Goal: Information Seeking & Learning: Learn about a topic

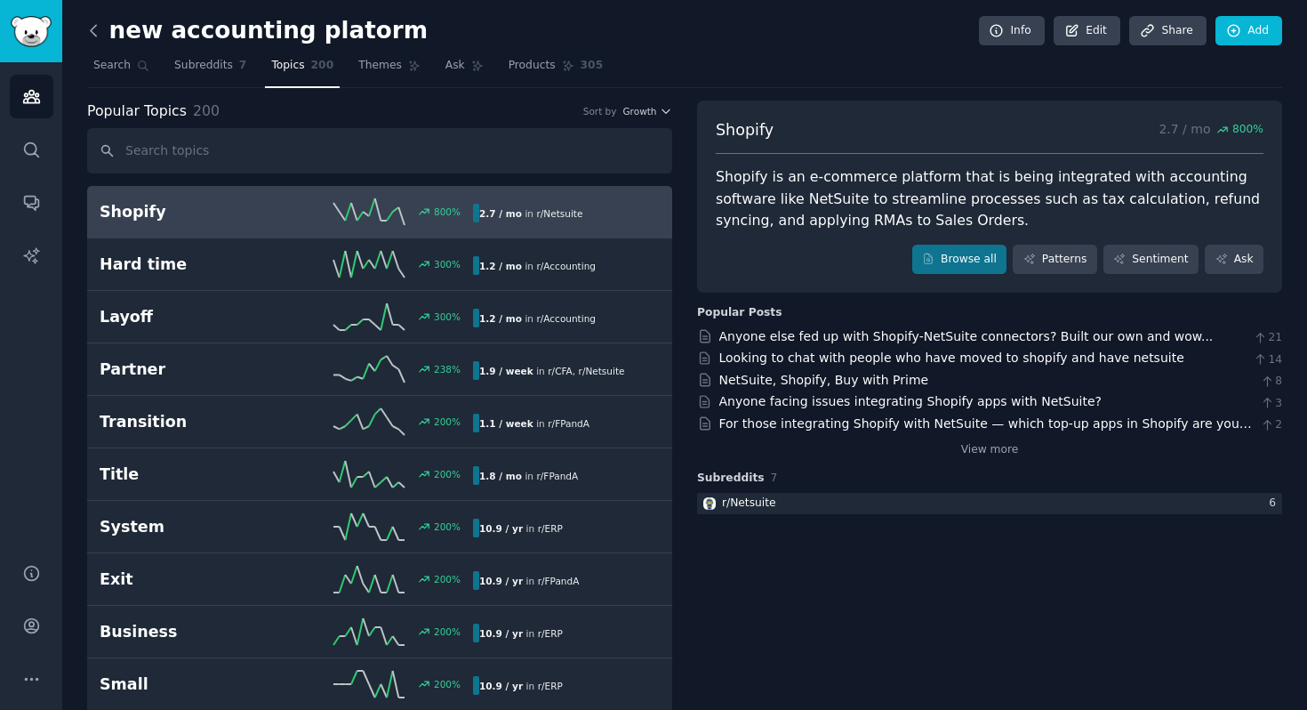
click at [95, 26] on icon at bounding box center [93, 30] width 19 height 19
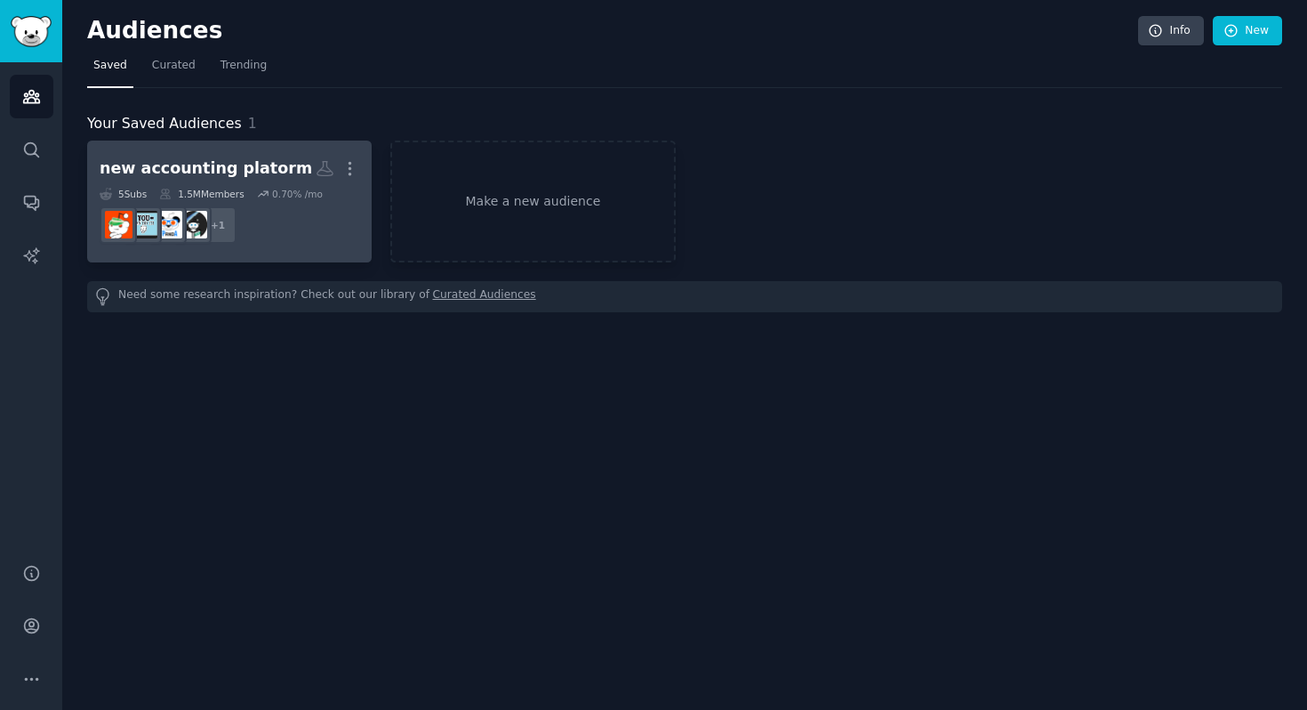
click at [210, 168] on div "new accounting platorm" at bounding box center [206, 168] width 213 height 22
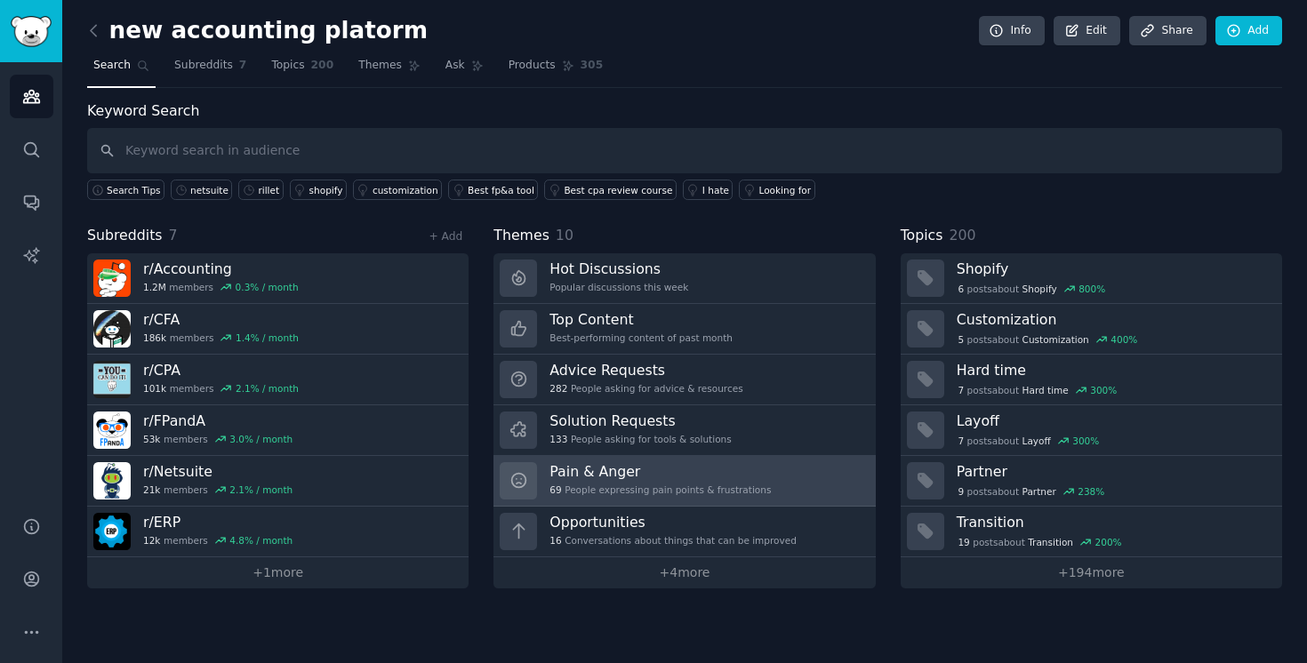
click at [607, 470] on h3 "Pain & Anger" at bounding box center [660, 471] width 221 height 19
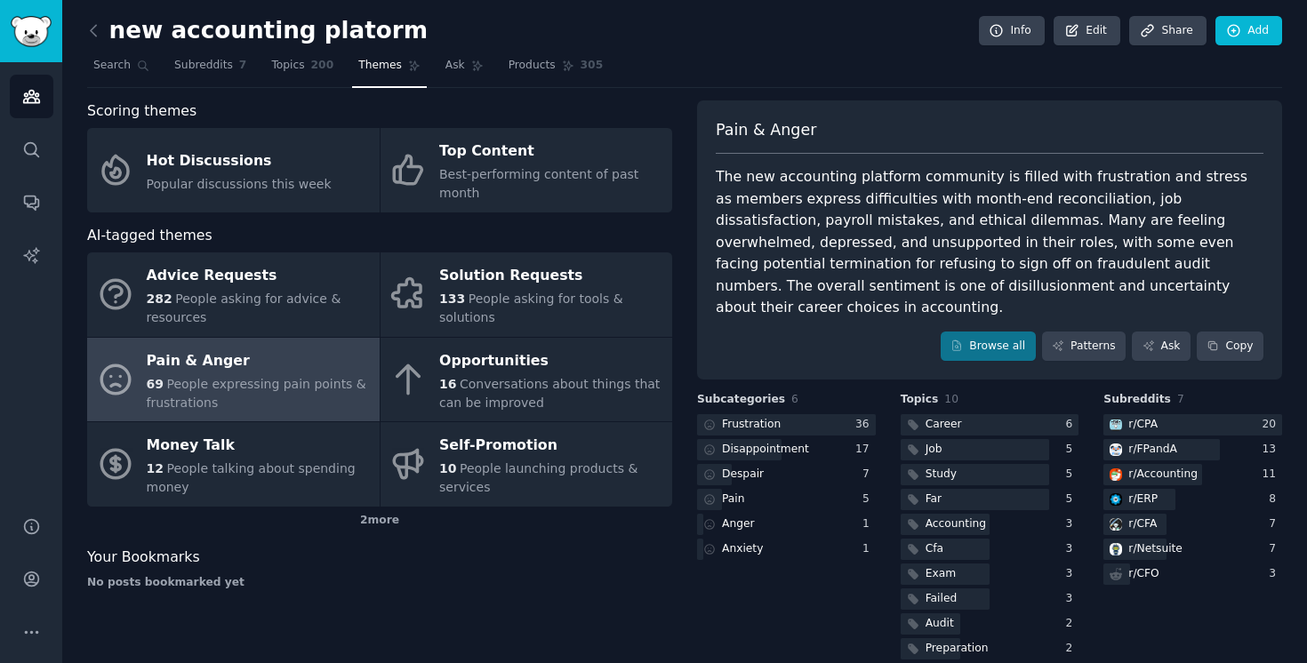
scroll to position [3, 0]
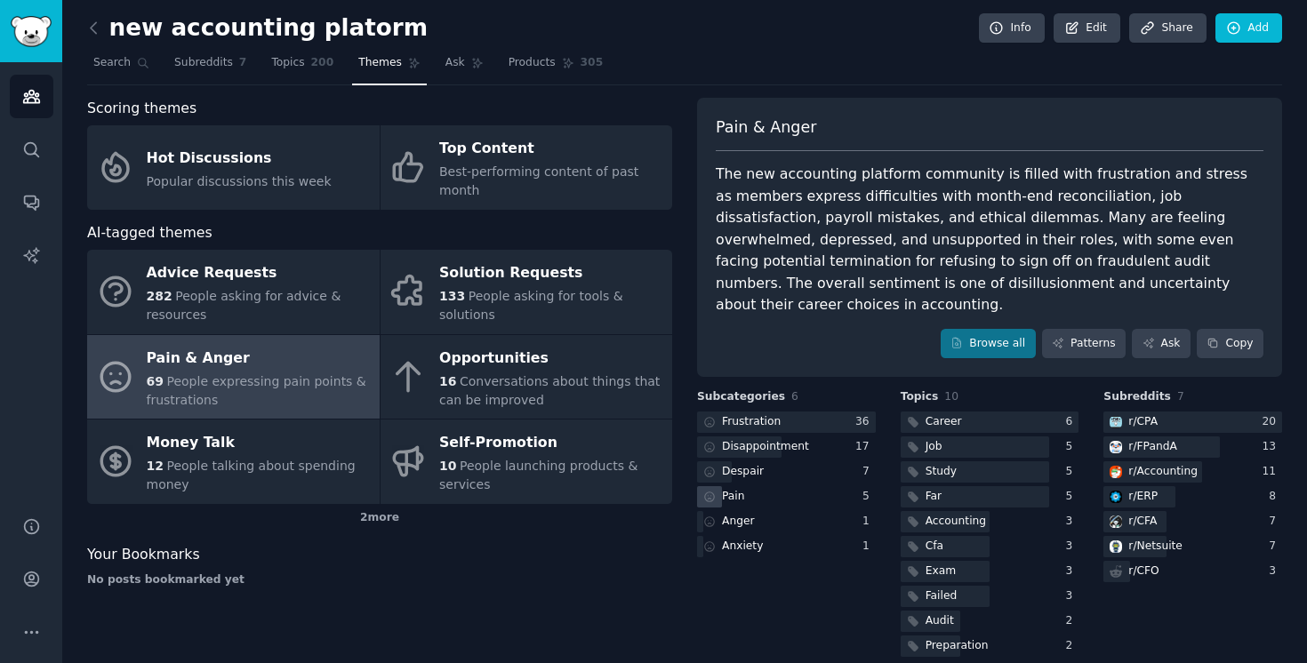
click at [751, 486] on div "Pain" at bounding box center [786, 497] width 179 height 22
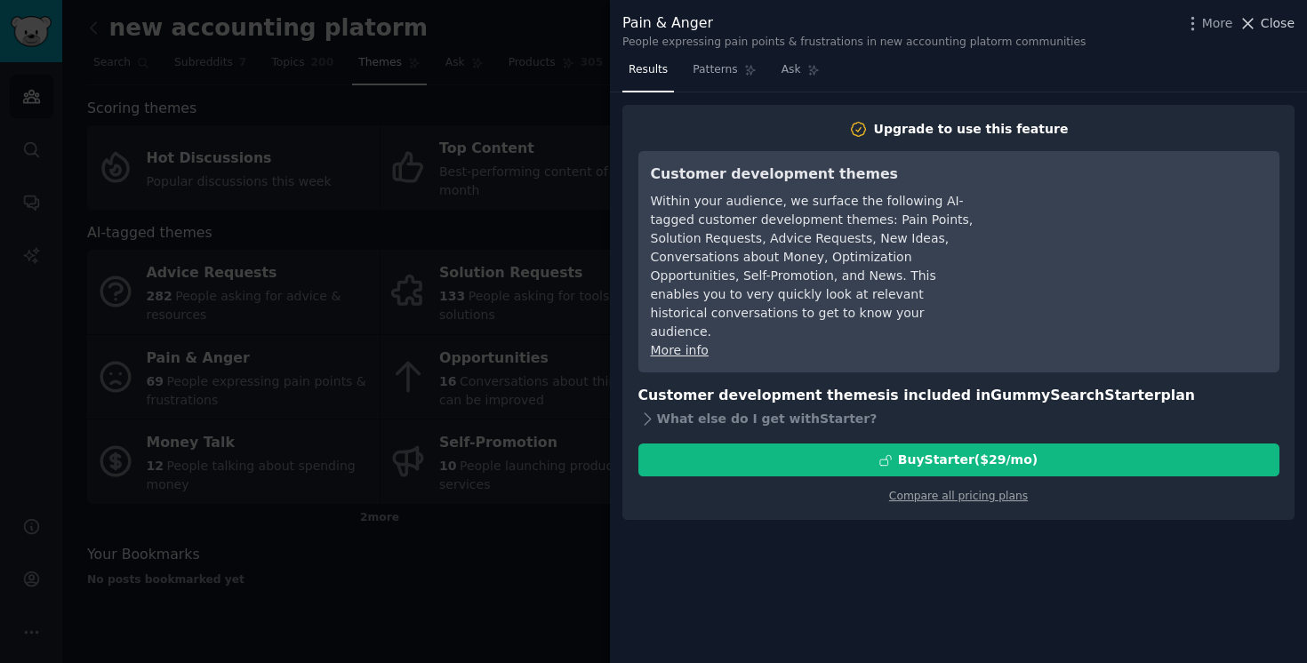
click at [1270, 27] on span "Close" at bounding box center [1278, 23] width 34 height 19
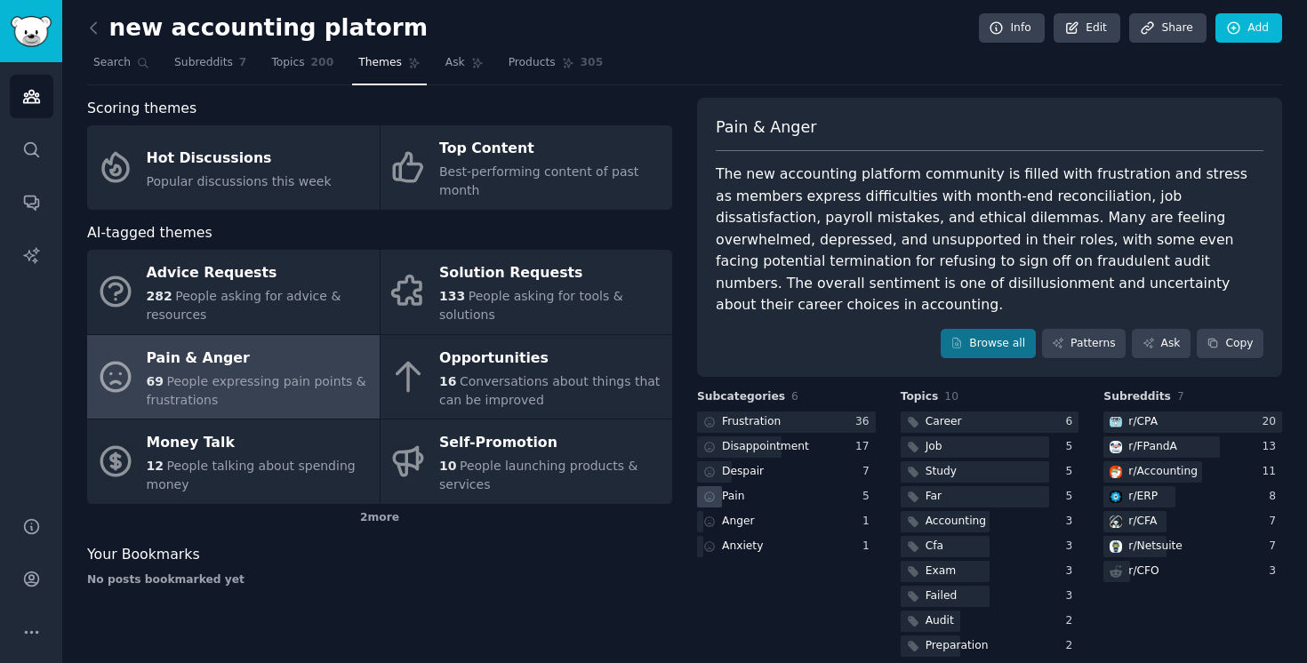
click at [779, 486] on div "Pain" at bounding box center [786, 497] width 179 height 22
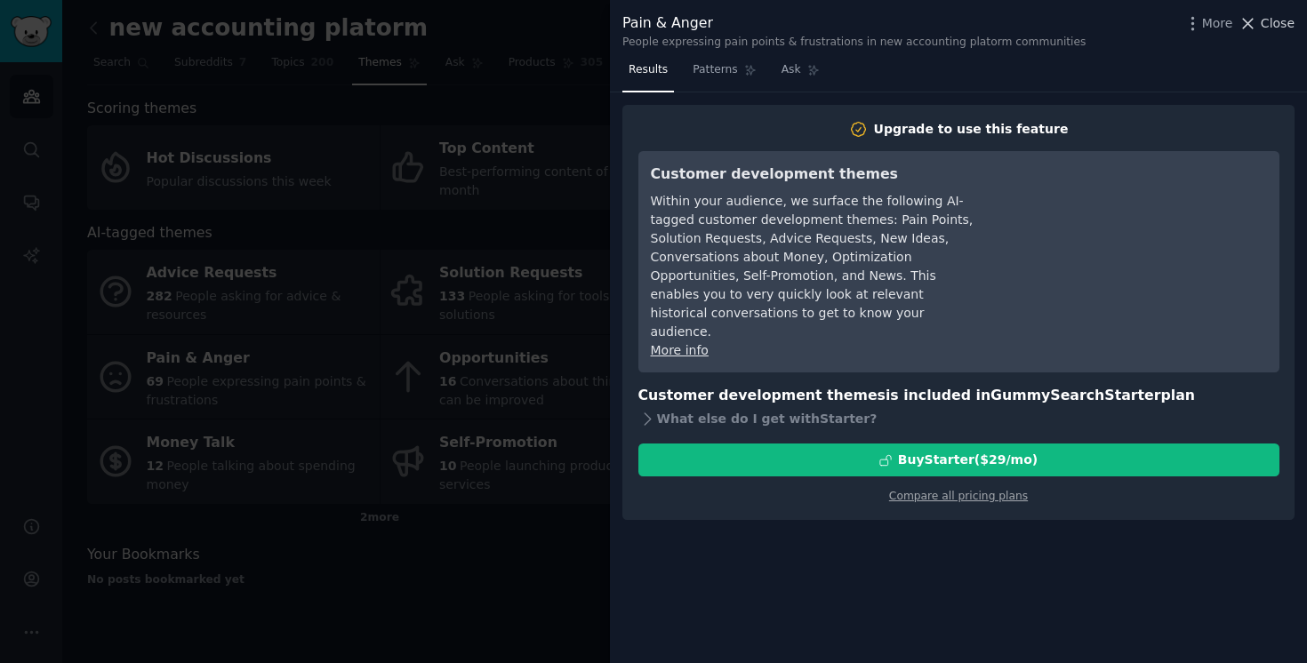
click at [1275, 30] on span "Close" at bounding box center [1278, 23] width 34 height 19
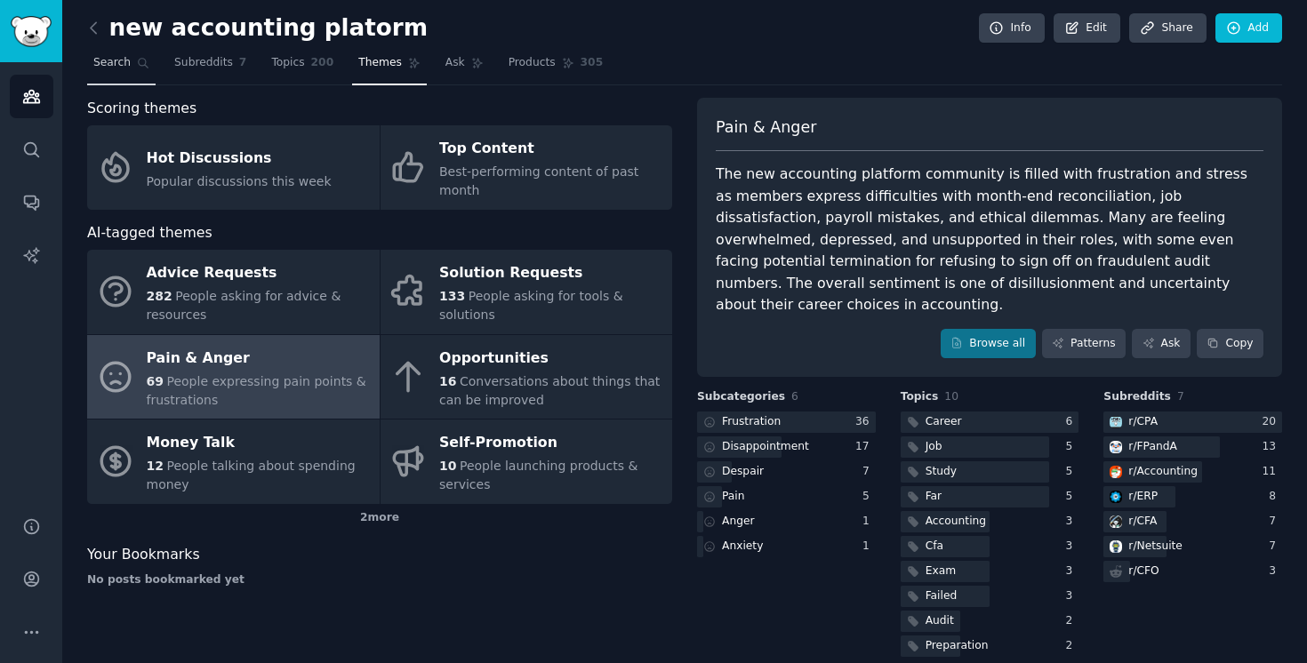
click at [111, 66] on span "Search" at bounding box center [111, 63] width 37 height 16
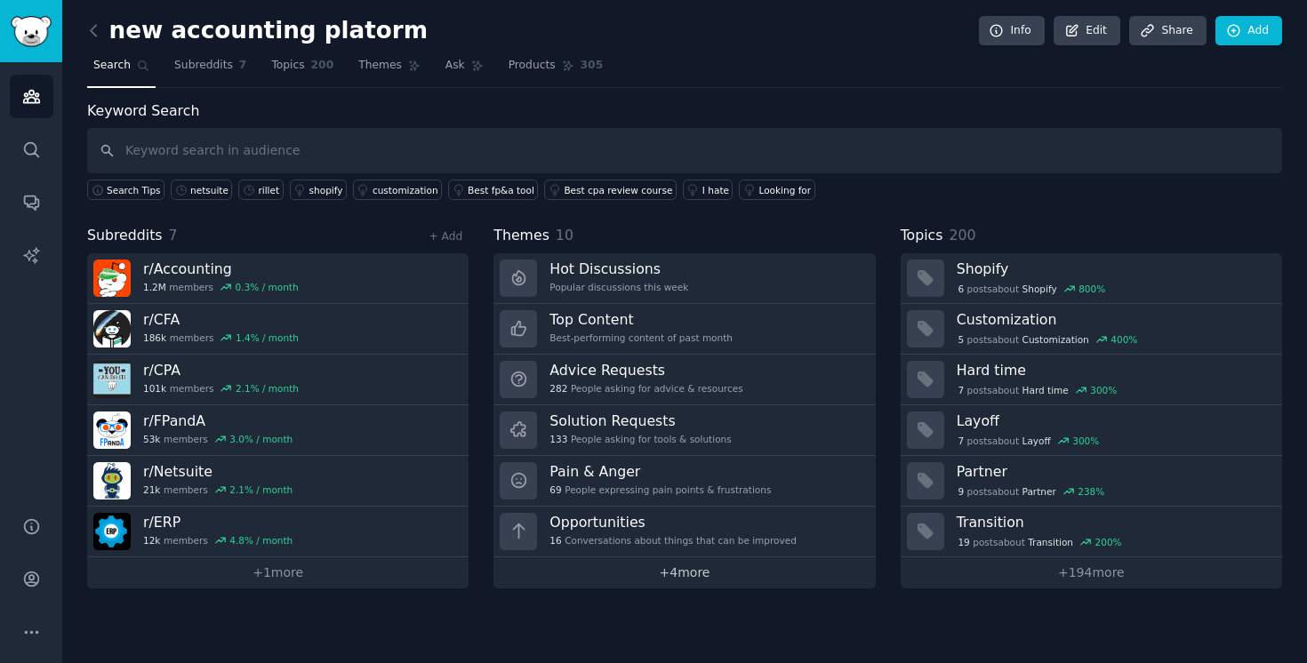
click at [597, 573] on link "+ 4 more" at bounding box center [685, 573] width 382 height 31
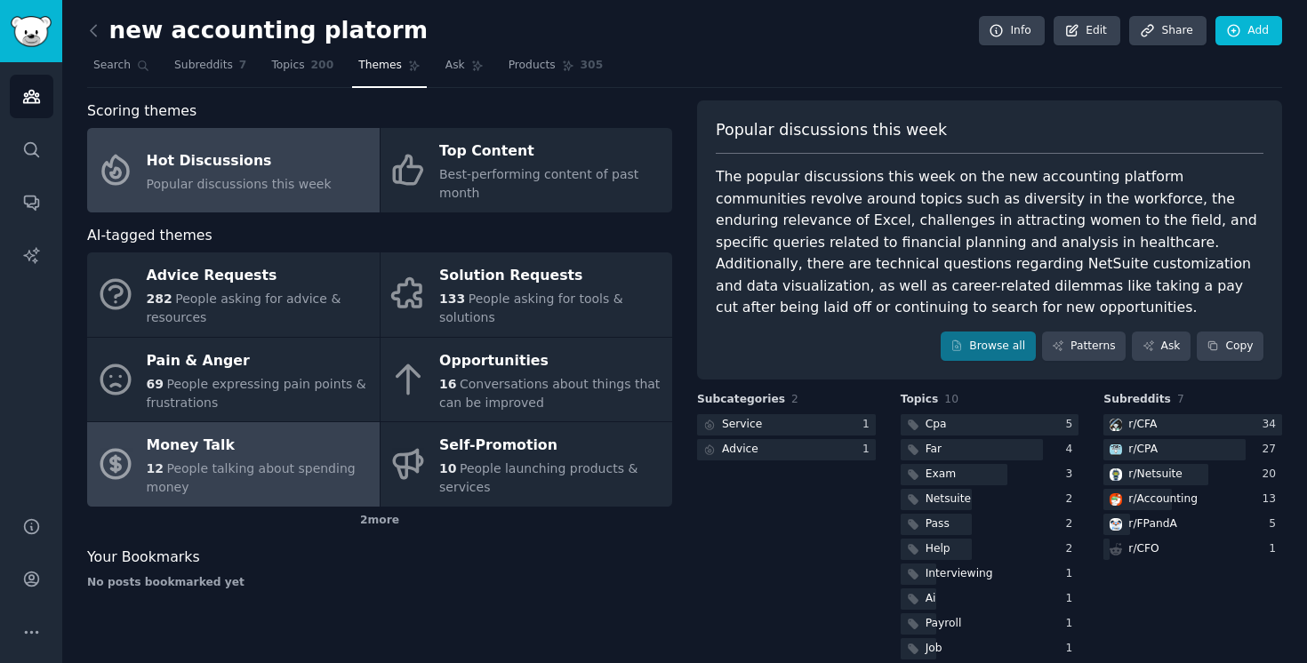
click at [298, 457] on div "Money Talk" at bounding box center [259, 446] width 224 height 28
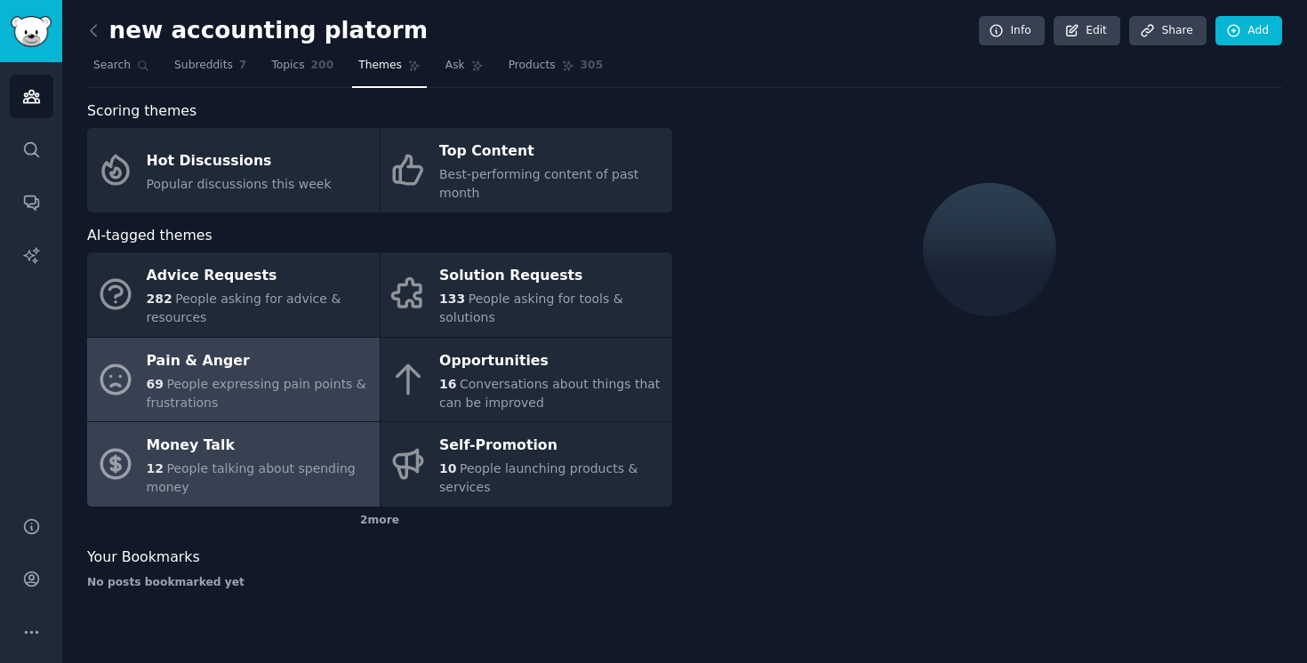
click at [290, 372] on div "Pain & Anger" at bounding box center [259, 361] width 224 height 28
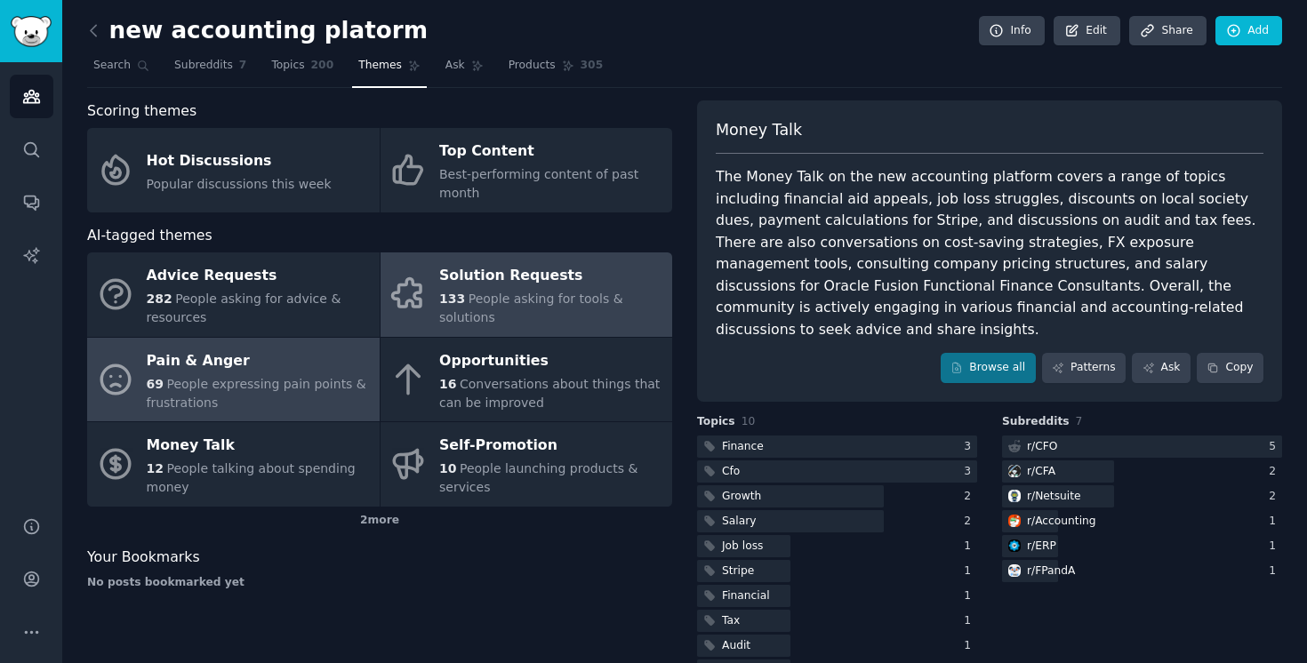
click at [506, 292] on span "People asking for tools & solutions" at bounding box center [531, 308] width 184 height 33
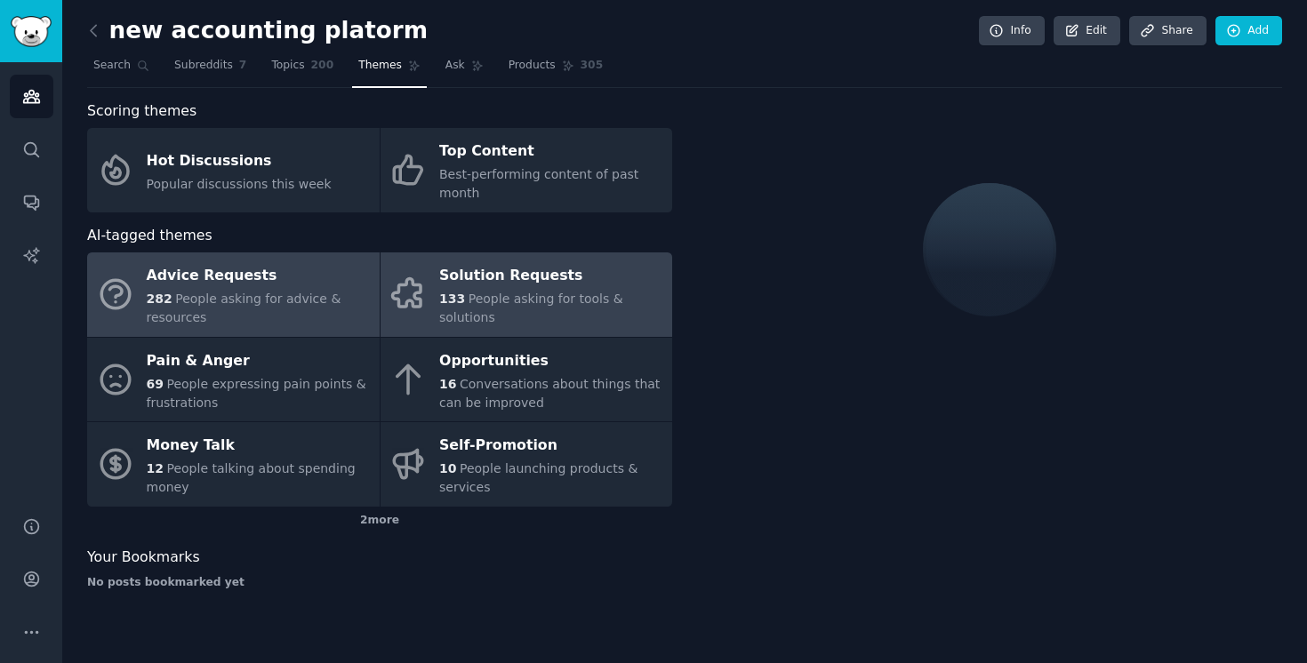
click at [307, 287] on div "Advice Requests" at bounding box center [259, 276] width 224 height 28
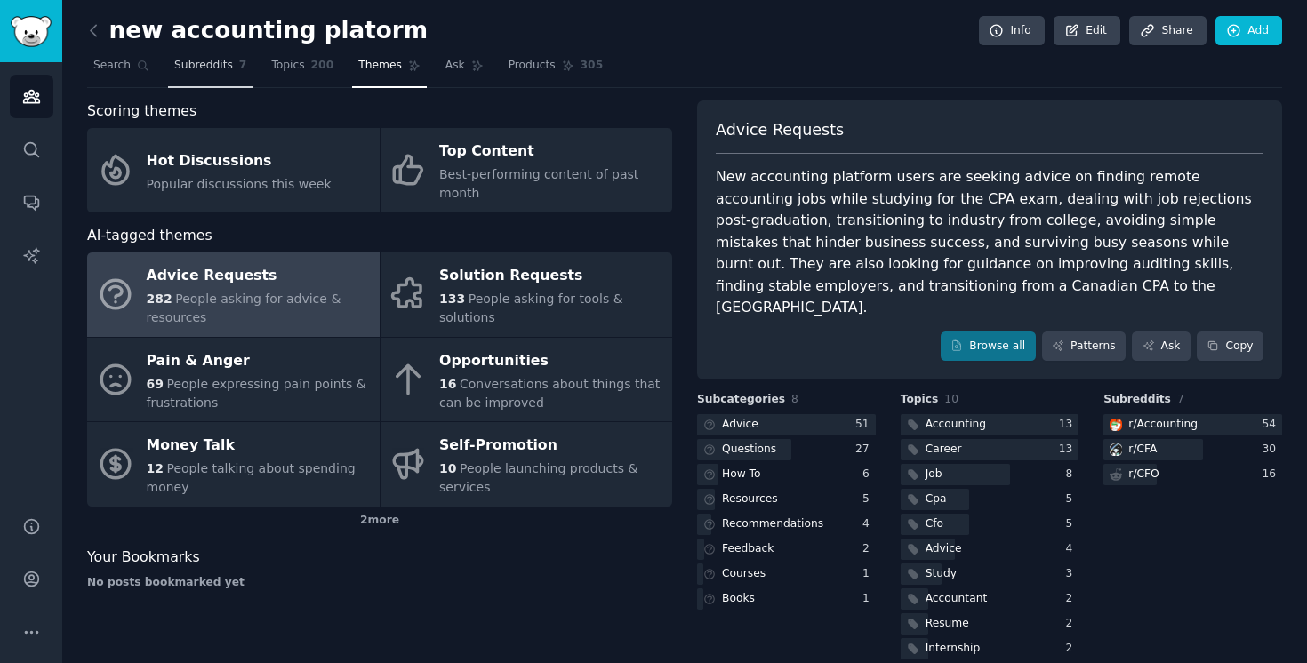
click at [203, 60] on span "Subreddits" at bounding box center [203, 66] width 59 height 16
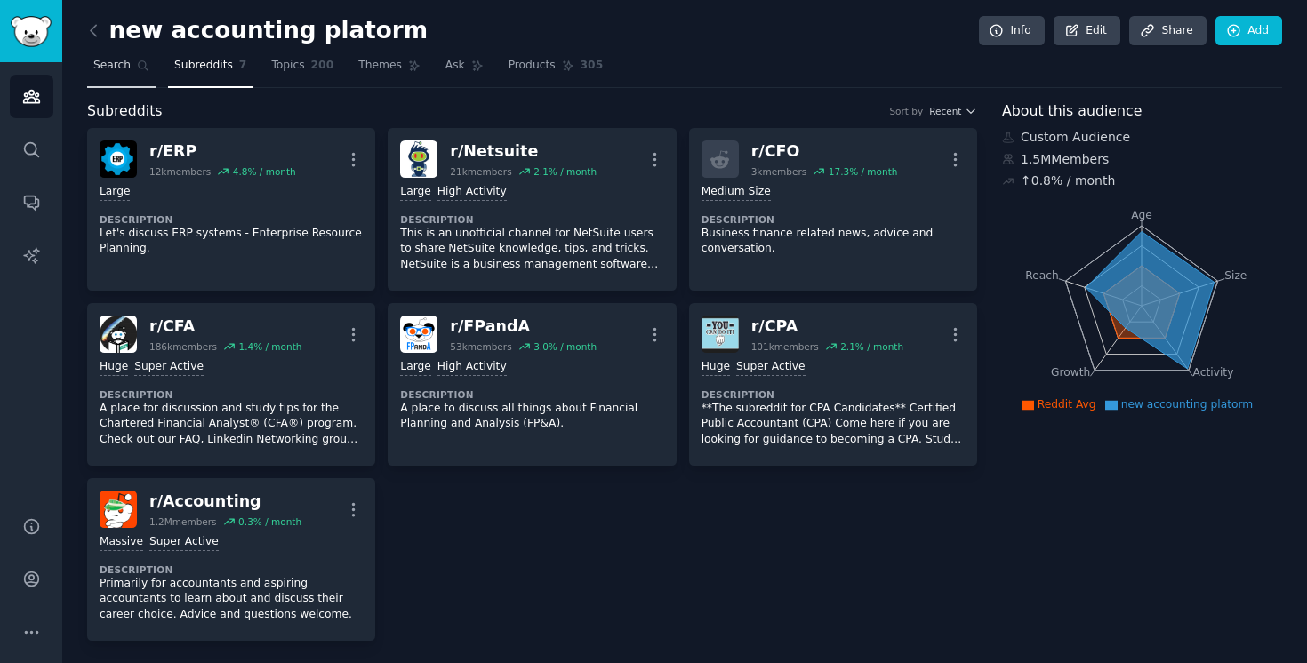
click at [128, 68] on span "Search" at bounding box center [111, 66] width 37 height 16
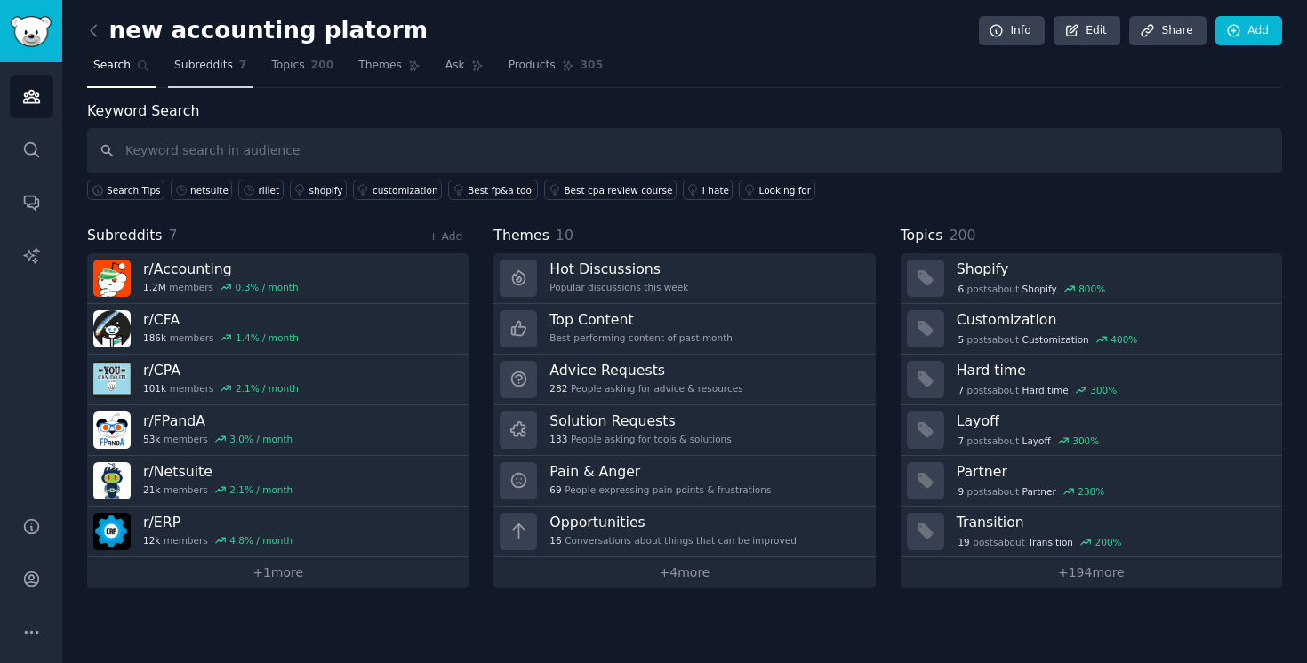
click at [206, 66] on span "Subreddits" at bounding box center [203, 66] width 59 height 16
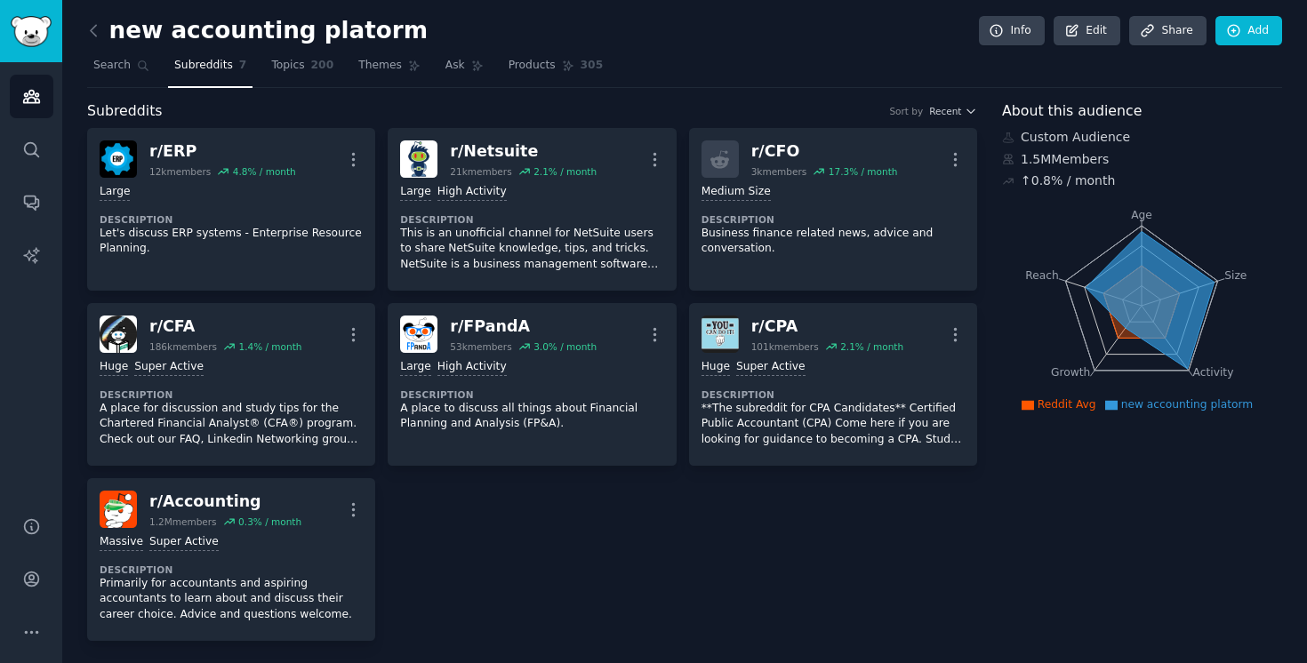
click at [571, 519] on div "r/ ERP 12k members 4.8 % / month More Large Description Let's discuss ERP syste…" at bounding box center [532, 384] width 890 height 513
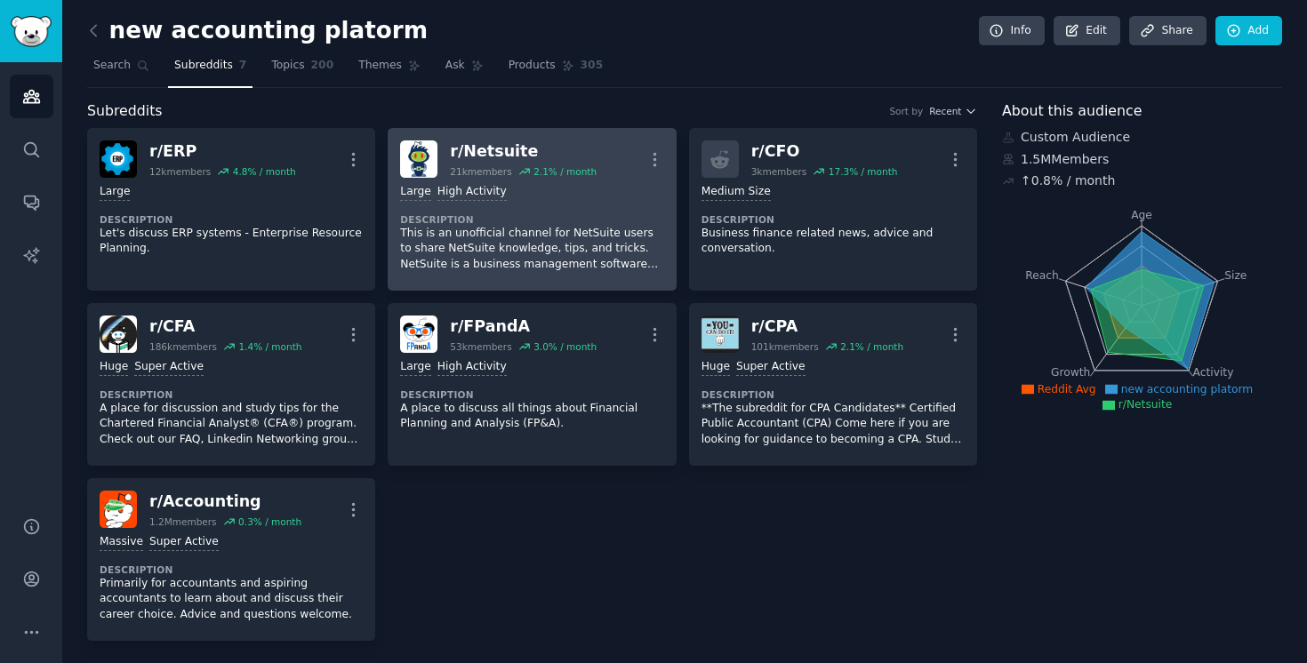
click at [552, 260] on p "This is an unofficial channel for NetSuite users to share NetSuite knowledge, t…" at bounding box center [531, 249] width 263 height 47
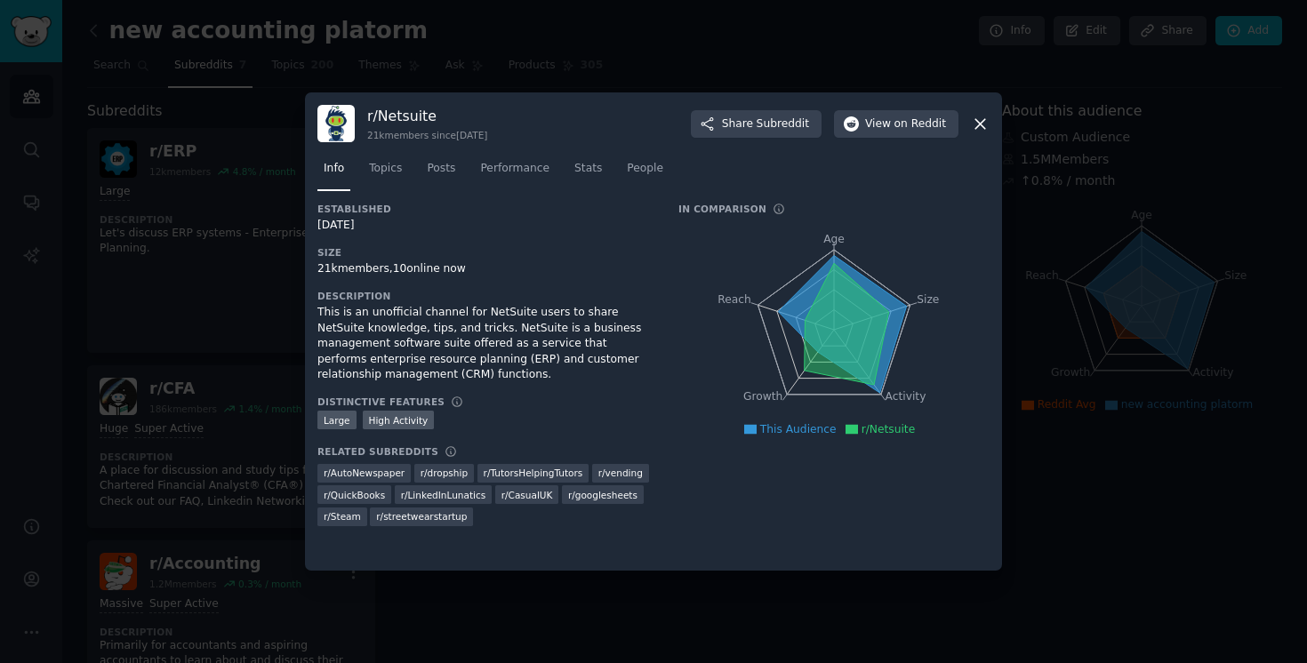
click at [235, 189] on div at bounding box center [653, 331] width 1307 height 663
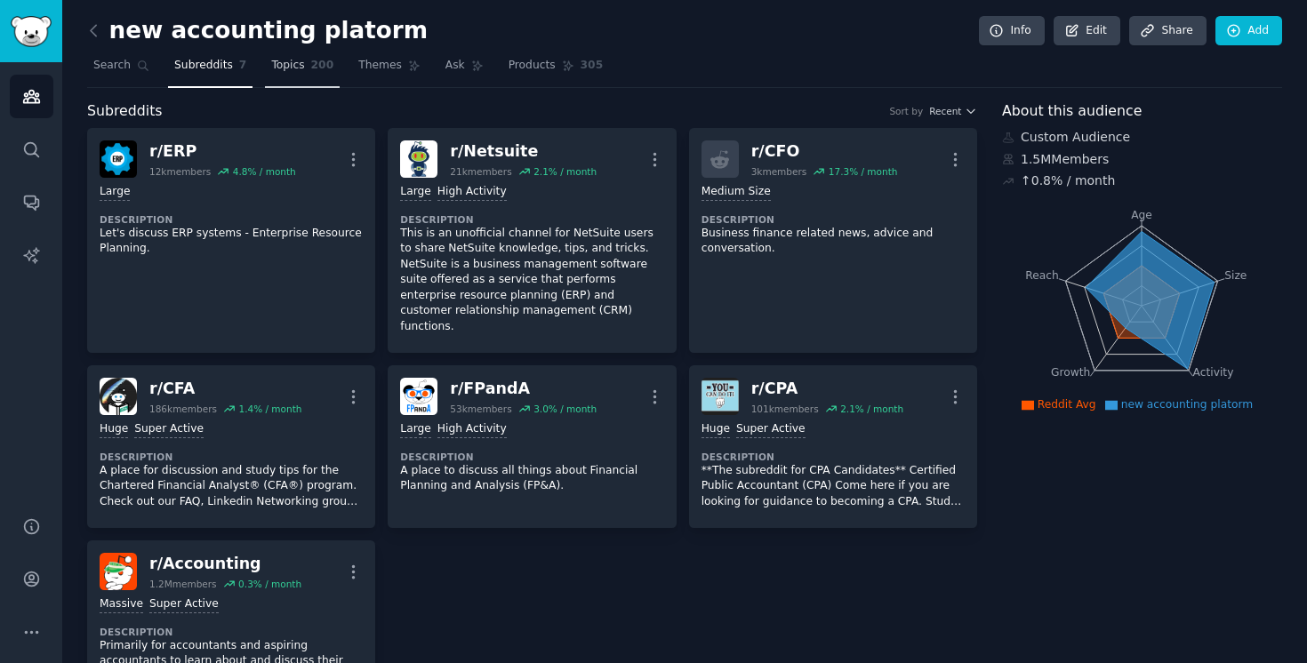
click at [311, 60] on span "200" at bounding box center [322, 66] width 23 height 16
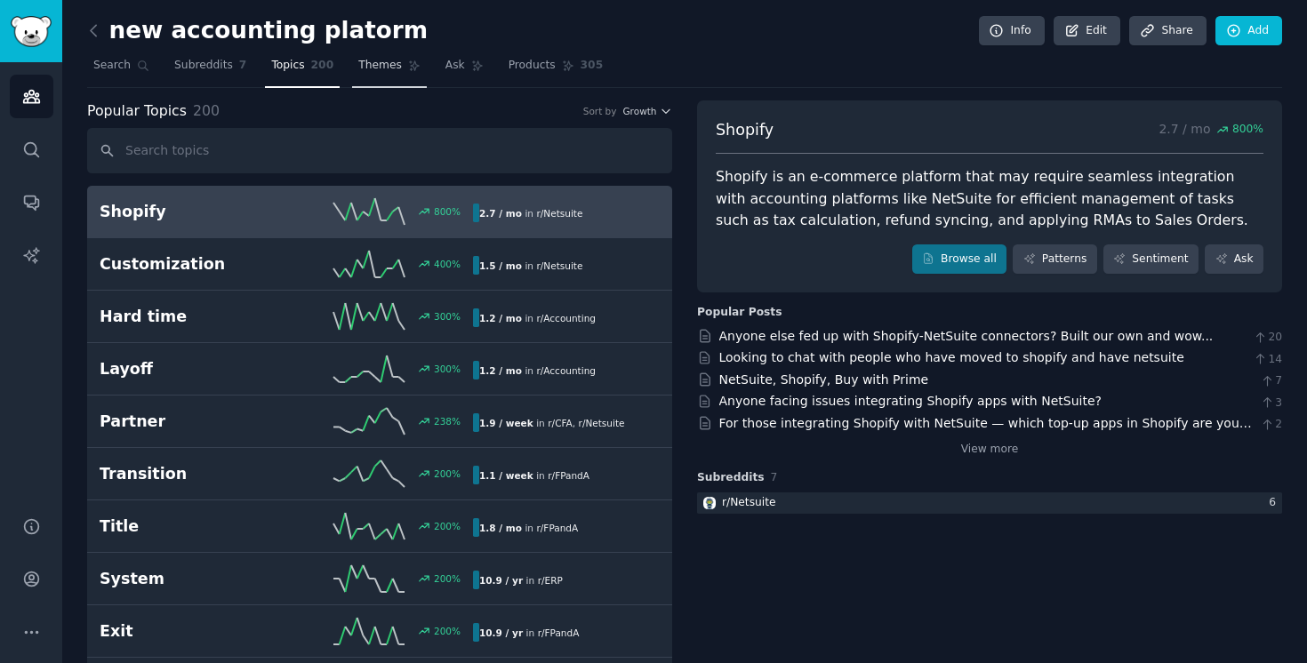
click at [387, 62] on span "Themes" at bounding box center [380, 66] width 44 height 16
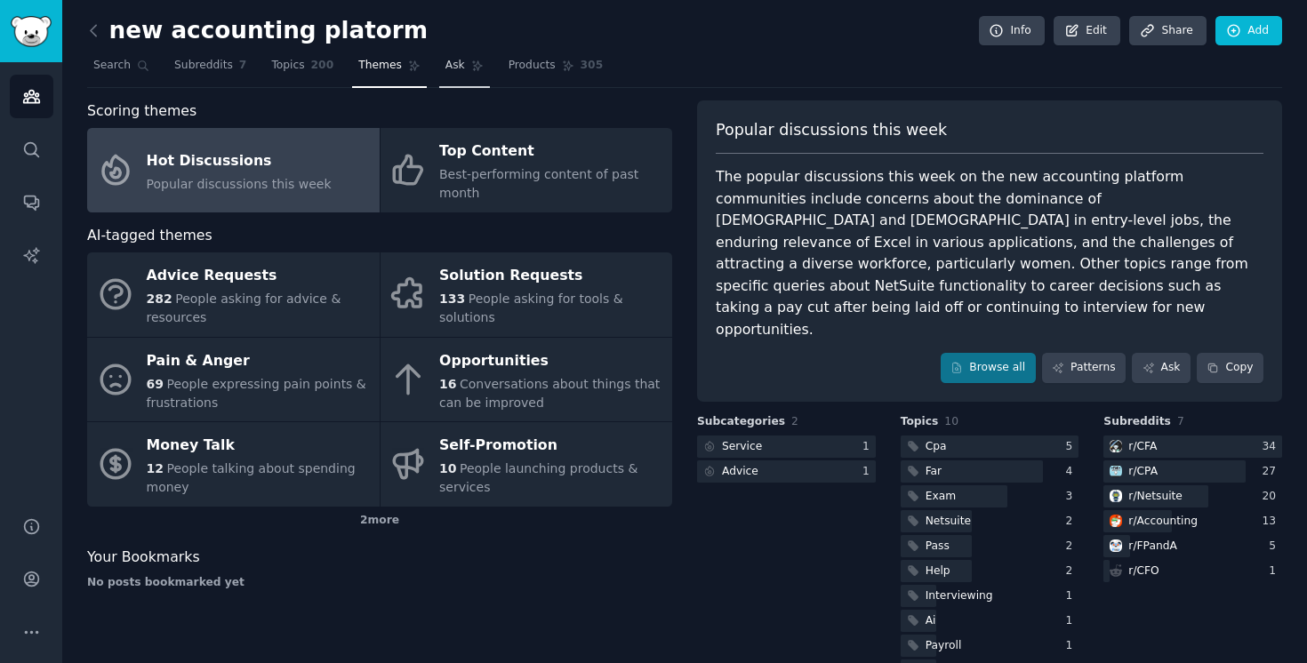
click at [464, 82] on link "Ask" at bounding box center [464, 70] width 51 height 36
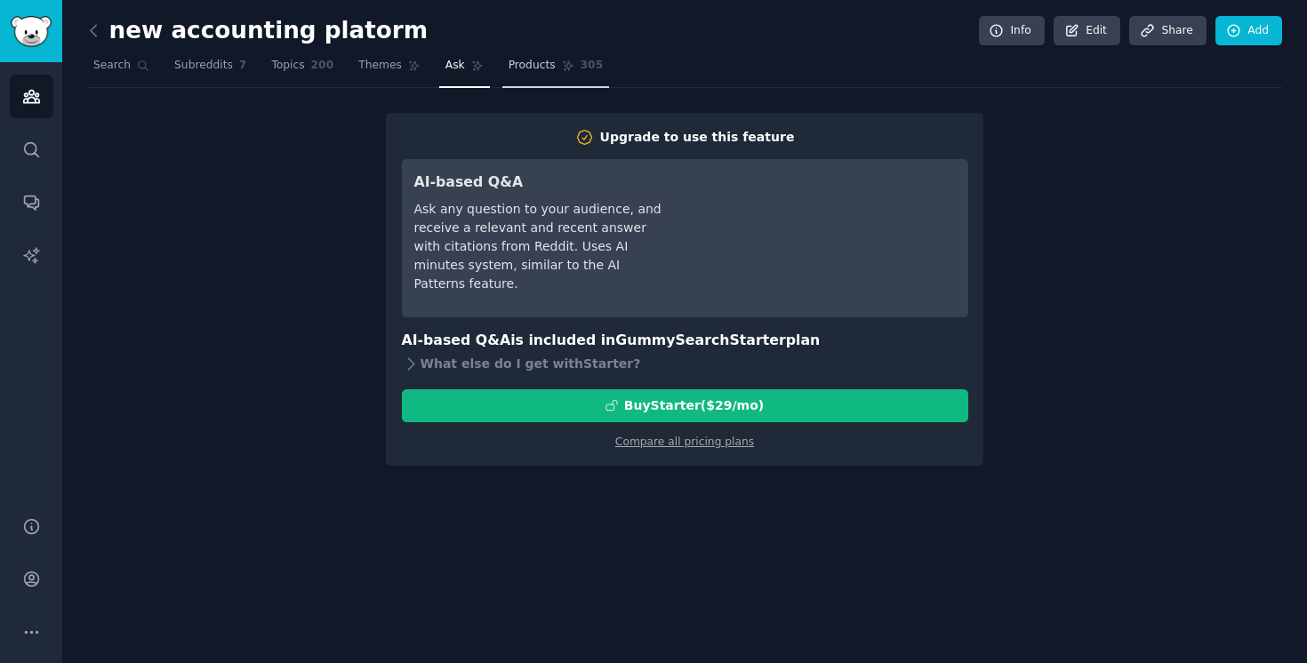
click at [523, 84] on link "Products 305" at bounding box center [555, 70] width 107 height 36
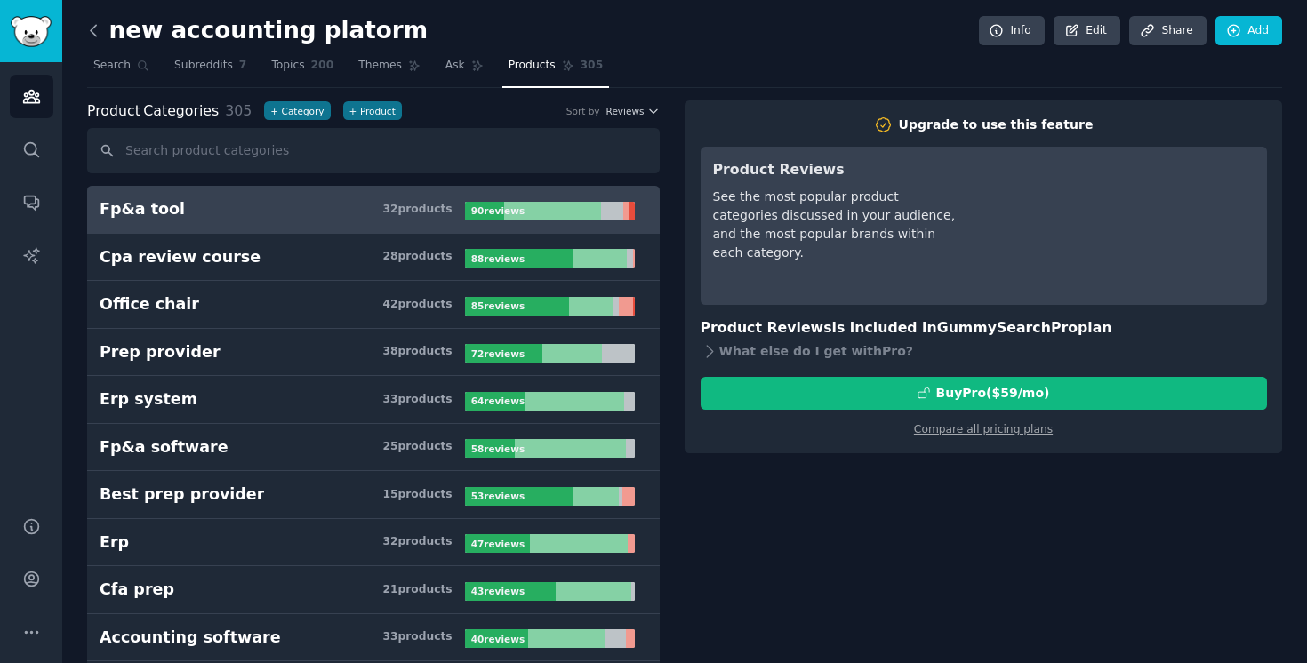
click at [100, 36] on icon at bounding box center [93, 30] width 19 height 19
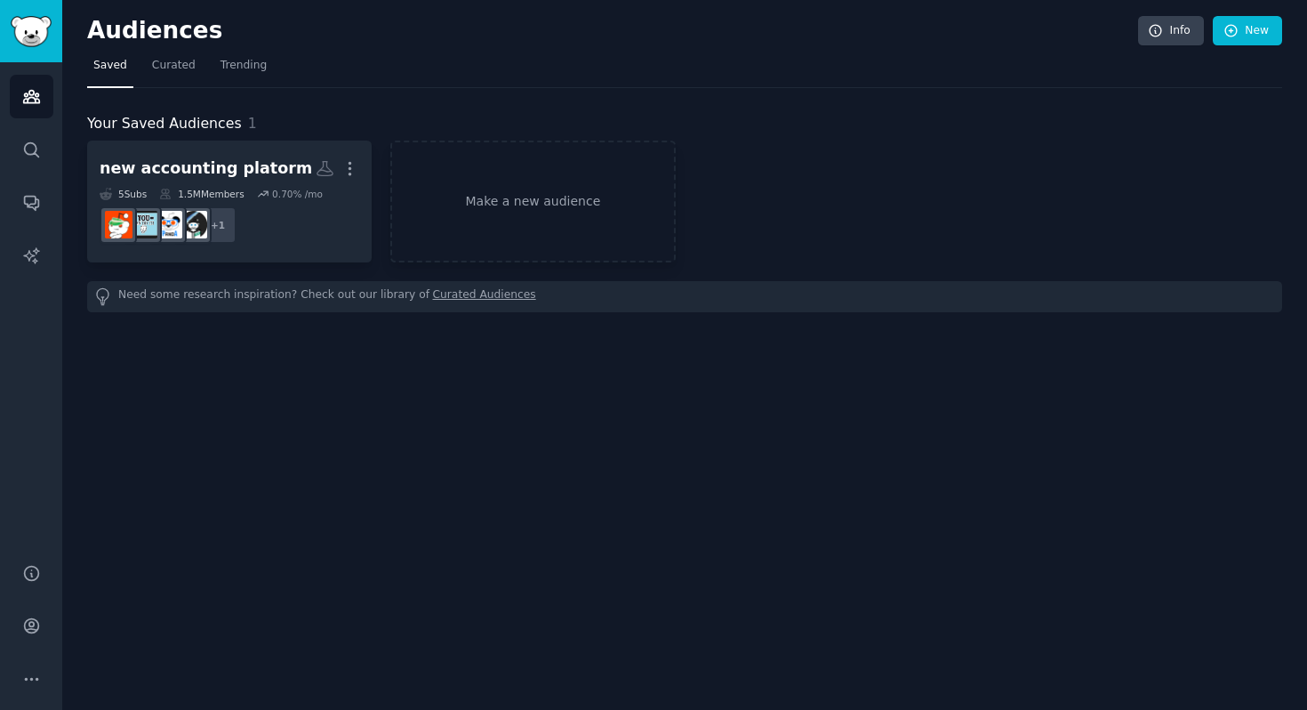
click at [837, 195] on div "new accounting platorm More 5 Sub s 1.5M Members 0.70 % /mo + 1 Make a new audi…" at bounding box center [684, 202] width 1195 height 122
